Goal: Task Accomplishment & Management: Complete application form

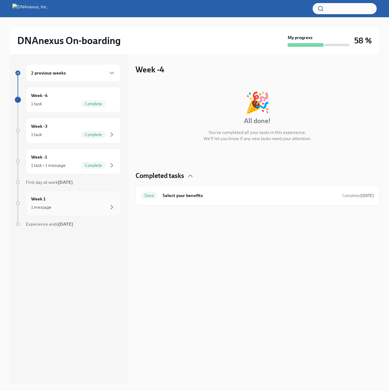
click at [88, 200] on div "Week 1 1 message" at bounding box center [73, 203] width 84 height 15
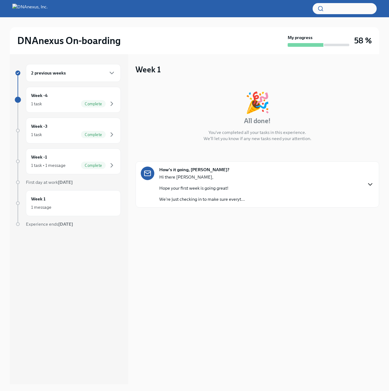
click at [370, 185] on icon "button" at bounding box center [371, 185] width 4 height 2
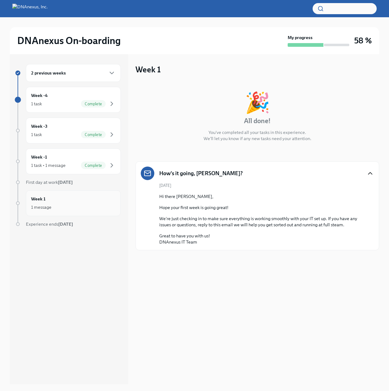
click at [71, 210] on div "1 message" at bounding box center [73, 207] width 84 height 7
click at [89, 158] on div "Week -1 1 task • 1 message Complete" at bounding box center [73, 161] width 84 height 15
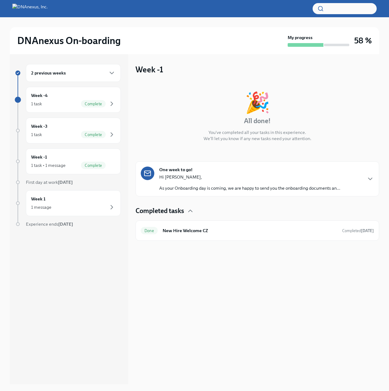
click at [372, 174] on div "One week to go! Hi [PERSON_NAME], As your Onboarding day is coming, we are happ…" at bounding box center [257, 179] width 233 height 25
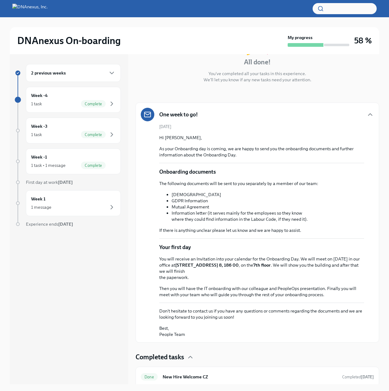
scroll to position [62, 0]
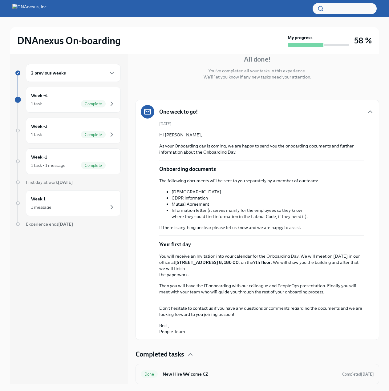
click at [236, 372] on h6 "New Hire Welcome CZ" at bounding box center [250, 374] width 175 height 7
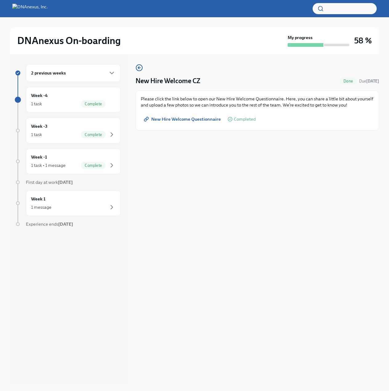
click at [205, 121] on span "New Hire Welcome Questionnaire" at bounding box center [183, 119] width 76 height 6
click at [95, 194] on div "Week 1 1 message" at bounding box center [73, 203] width 95 height 26
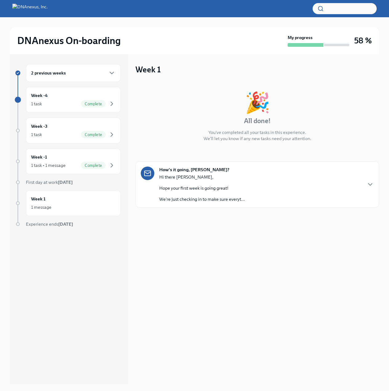
click at [264, 210] on div "Week 1 🎉 All done! You've completed all your tasks in this experience. We'll le…" at bounding box center [258, 219] width 244 height 330
click at [287, 188] on div "How's it going, [PERSON_NAME]? Hi there [PERSON_NAME], Hope your first week is …" at bounding box center [257, 185] width 233 height 36
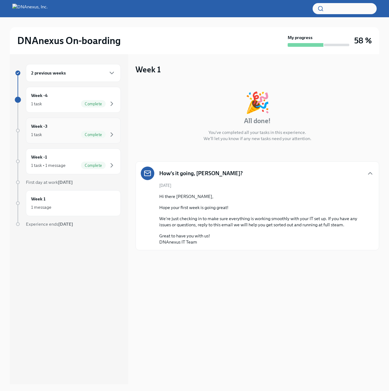
click at [95, 135] on span "Complete" at bounding box center [93, 135] width 25 height 5
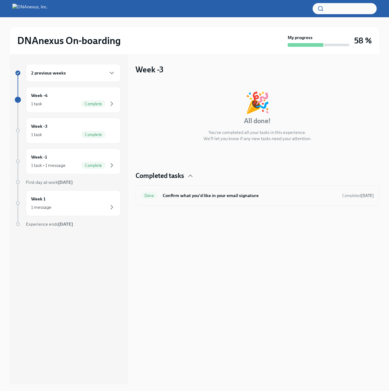
click at [242, 200] on div "Done Confirm what you'd like in your email signature Completed [DATE]" at bounding box center [257, 196] width 233 height 10
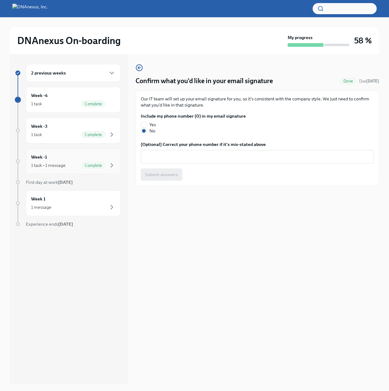
click at [81, 166] on span "Complete" at bounding box center [93, 165] width 25 height 5
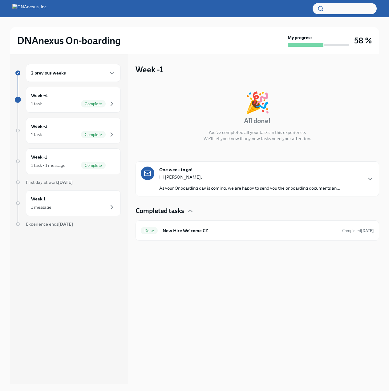
click at [314, 177] on p "Hi [PERSON_NAME]," at bounding box center [249, 177] width 181 height 6
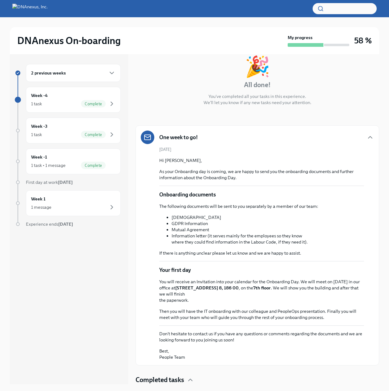
scroll to position [62, 0]
